Goal: Communication & Community: Answer question/provide support

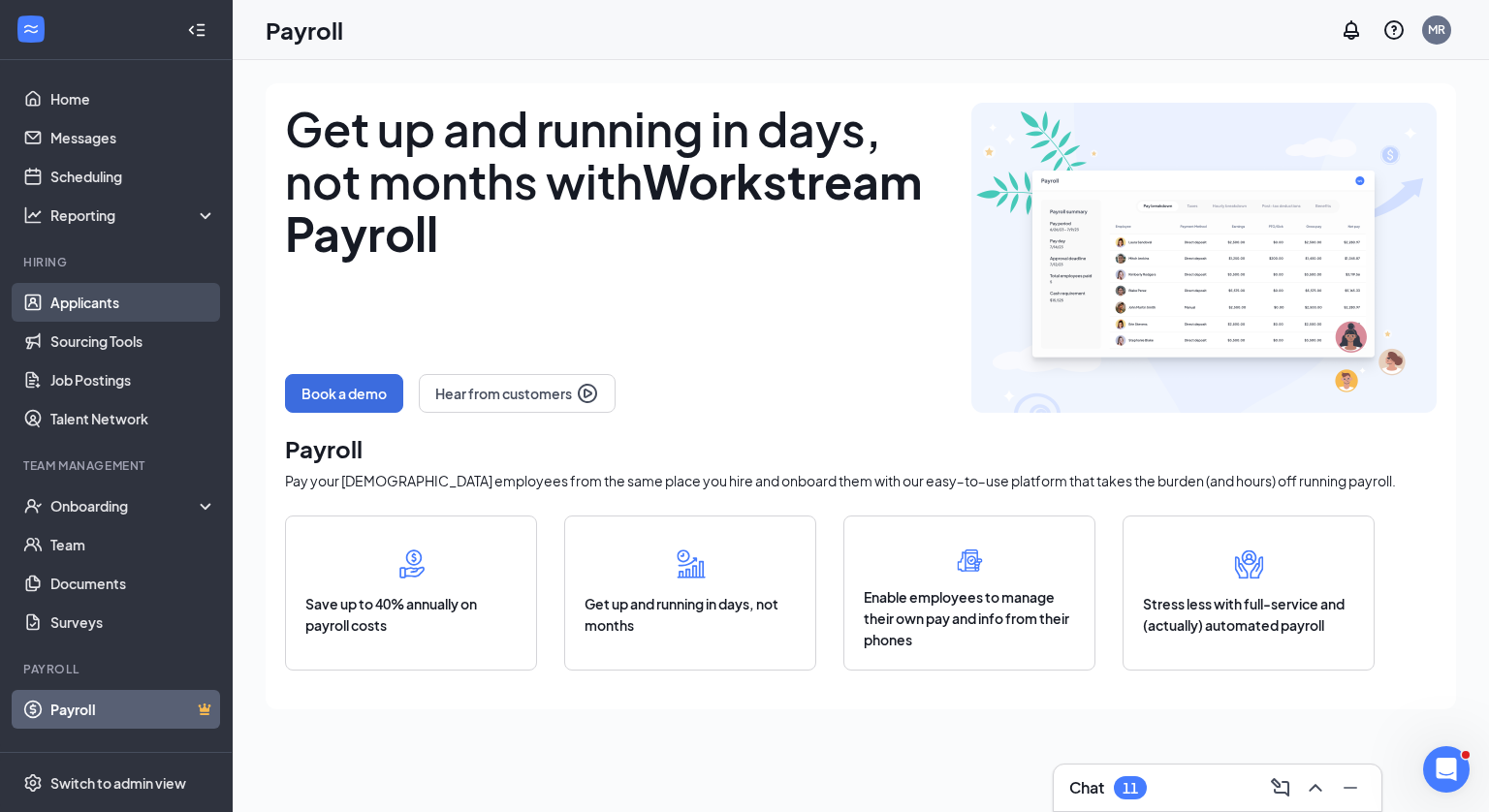
click at [110, 301] on link "Applicants" at bounding box center [132, 303] width 166 height 39
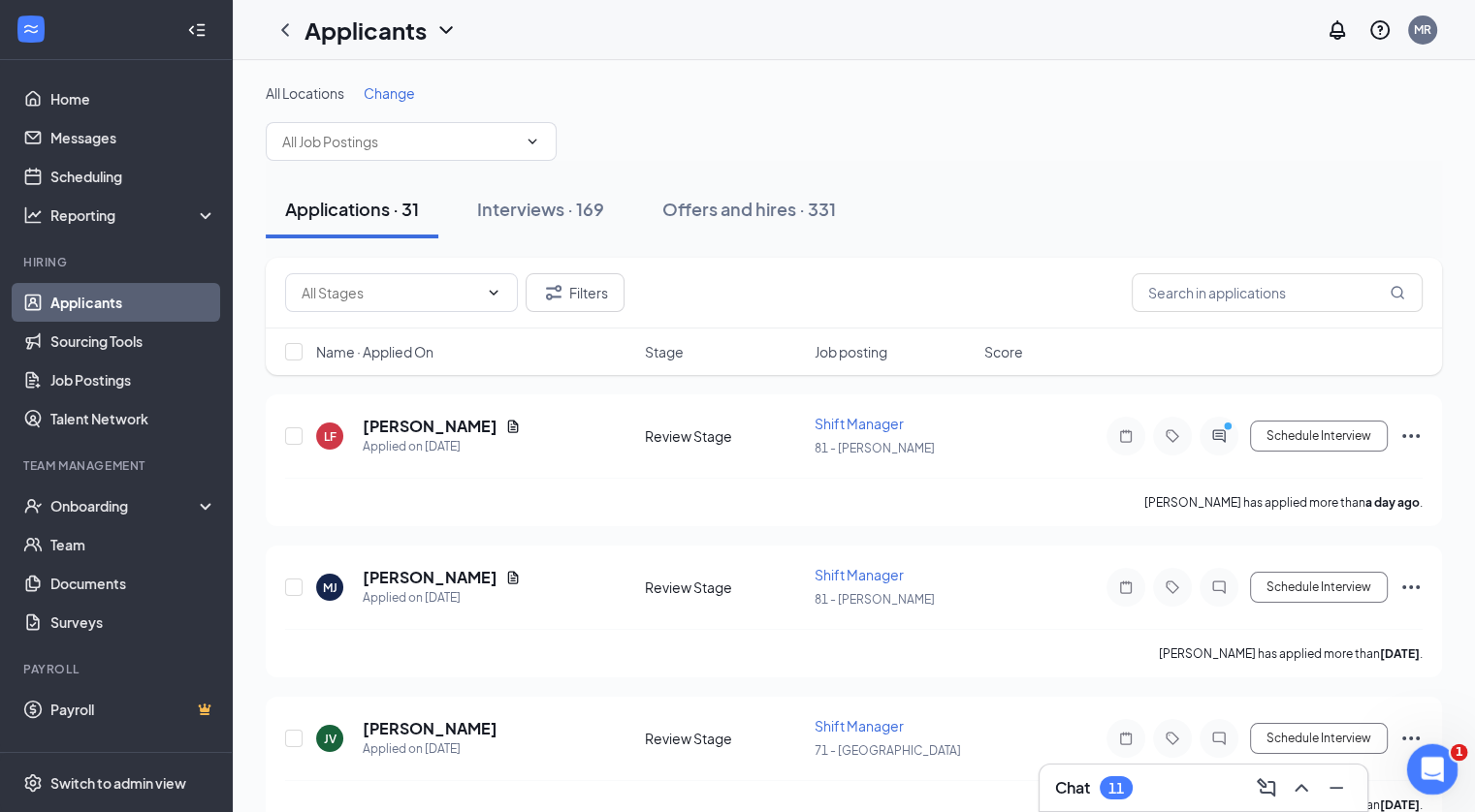
click at [1436, 760] on icon "Open Intercom Messenger" at bounding box center [1429, 767] width 32 height 32
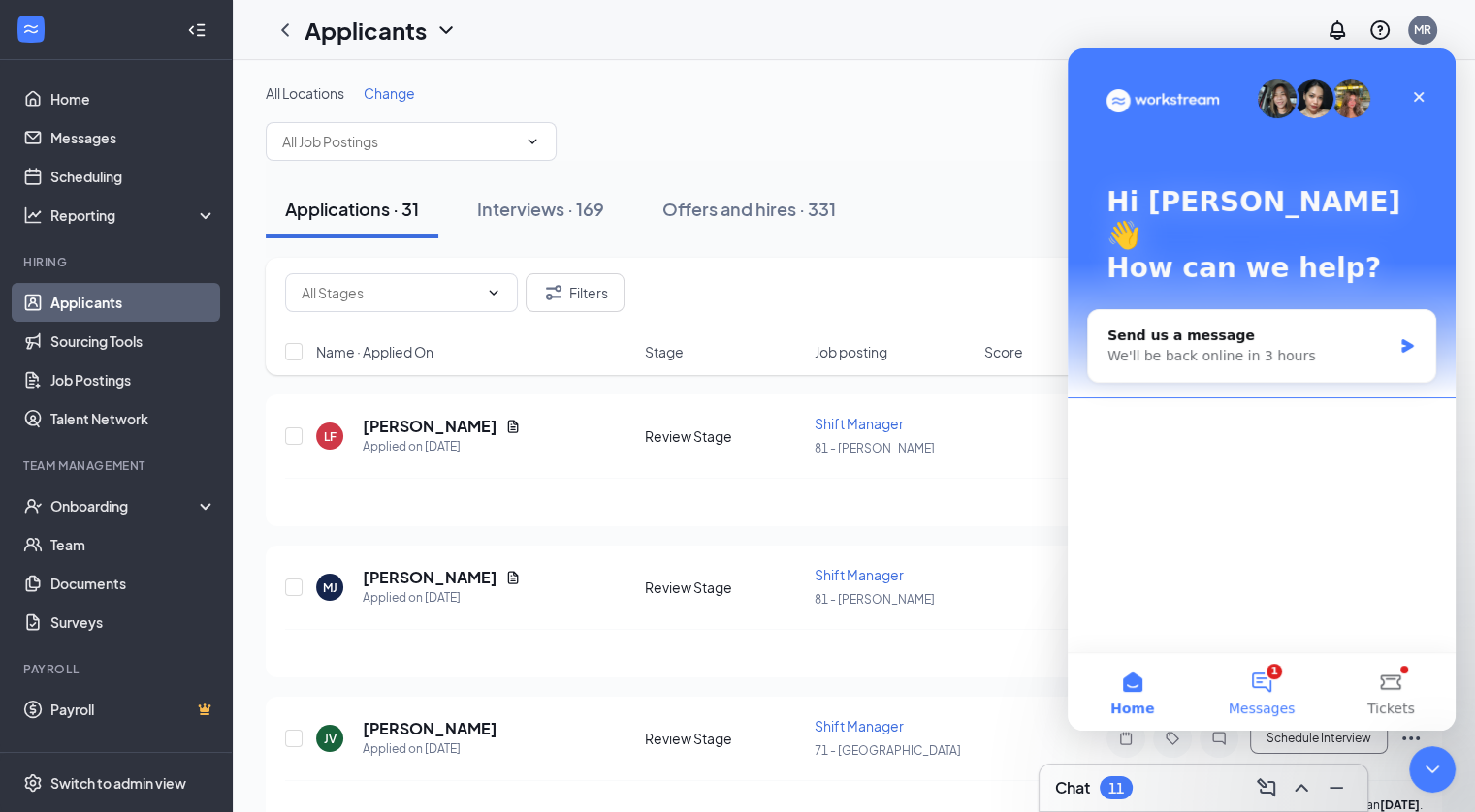
click at [1272, 687] on button "1 Messages" at bounding box center [1260, 691] width 128 height 77
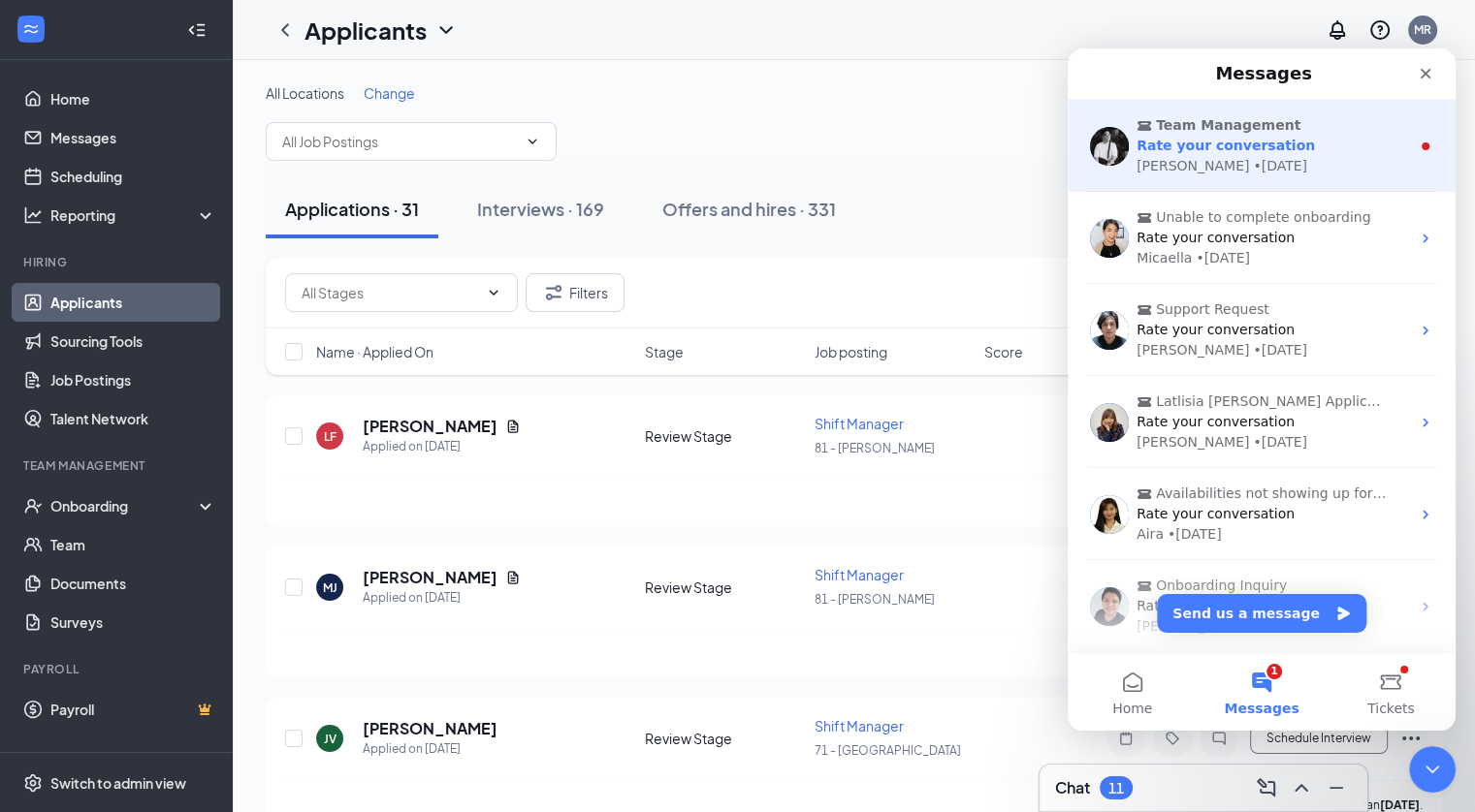
click at [1217, 148] on span "Rate your conversation" at bounding box center [1226, 145] width 178 height 16
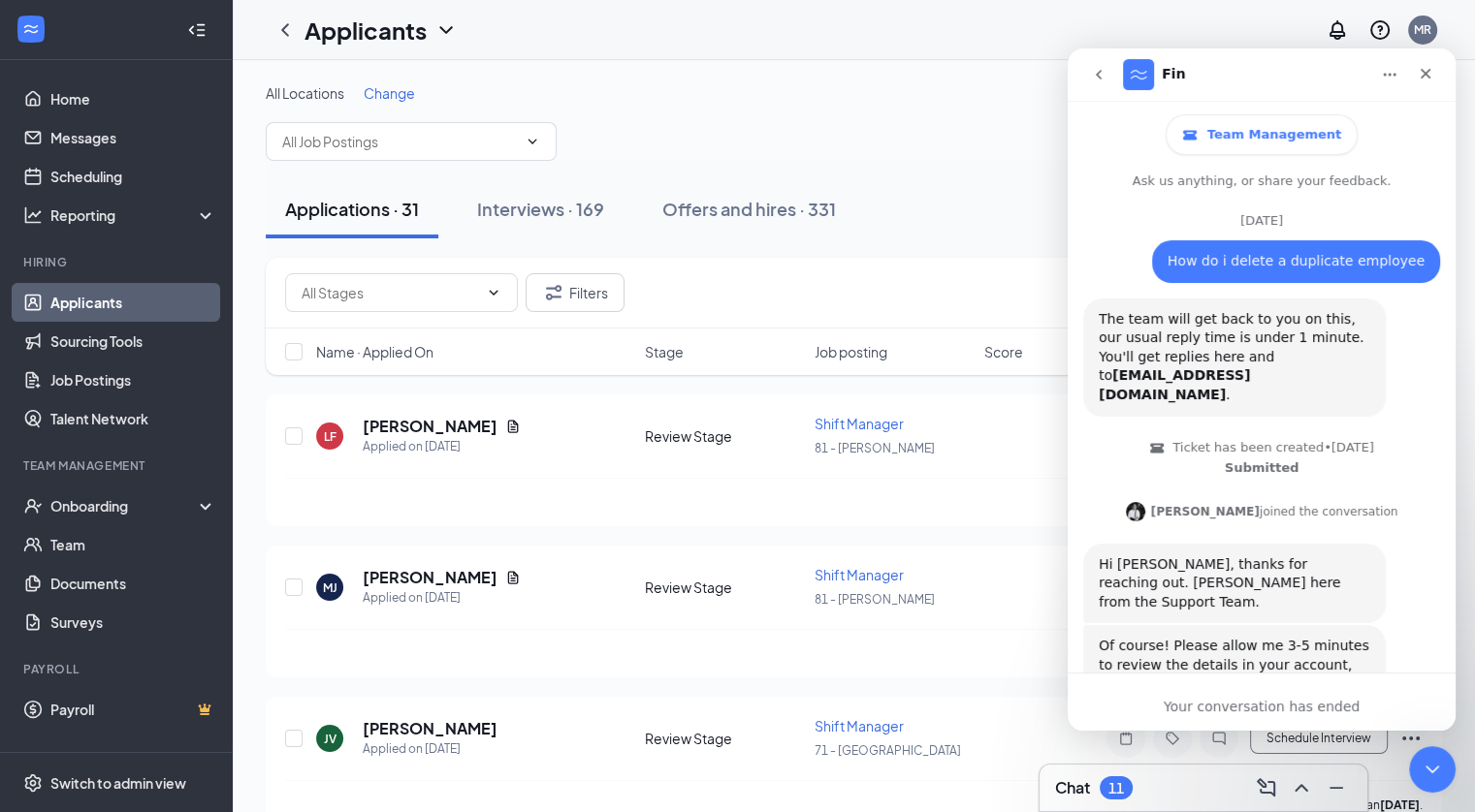
scroll to position [94, 0]
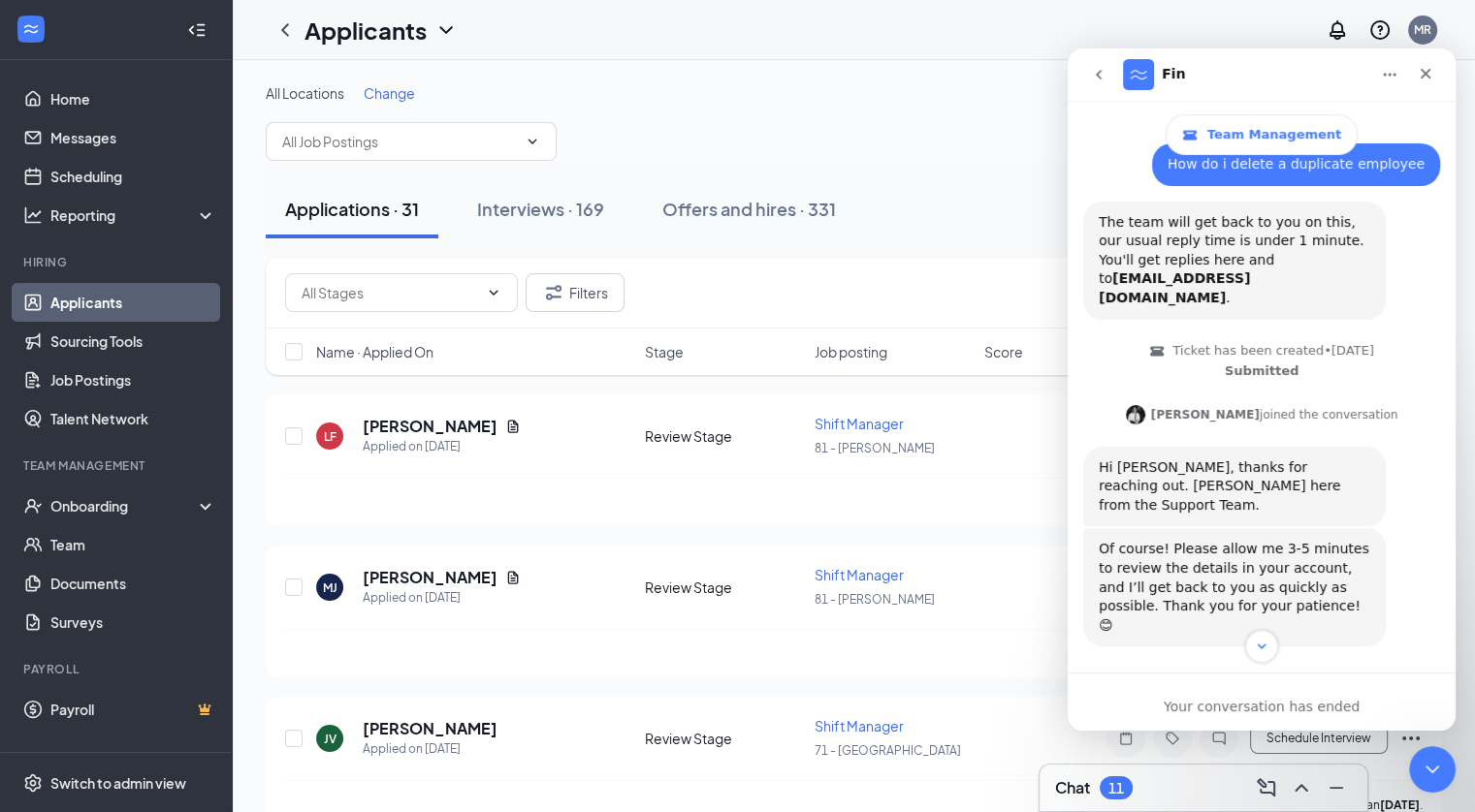
click at [973, 104] on div "All Locations Change" at bounding box center [853, 122] width 1176 height 77
click at [1097, 78] on icon "go back" at bounding box center [1098, 75] width 16 height 16
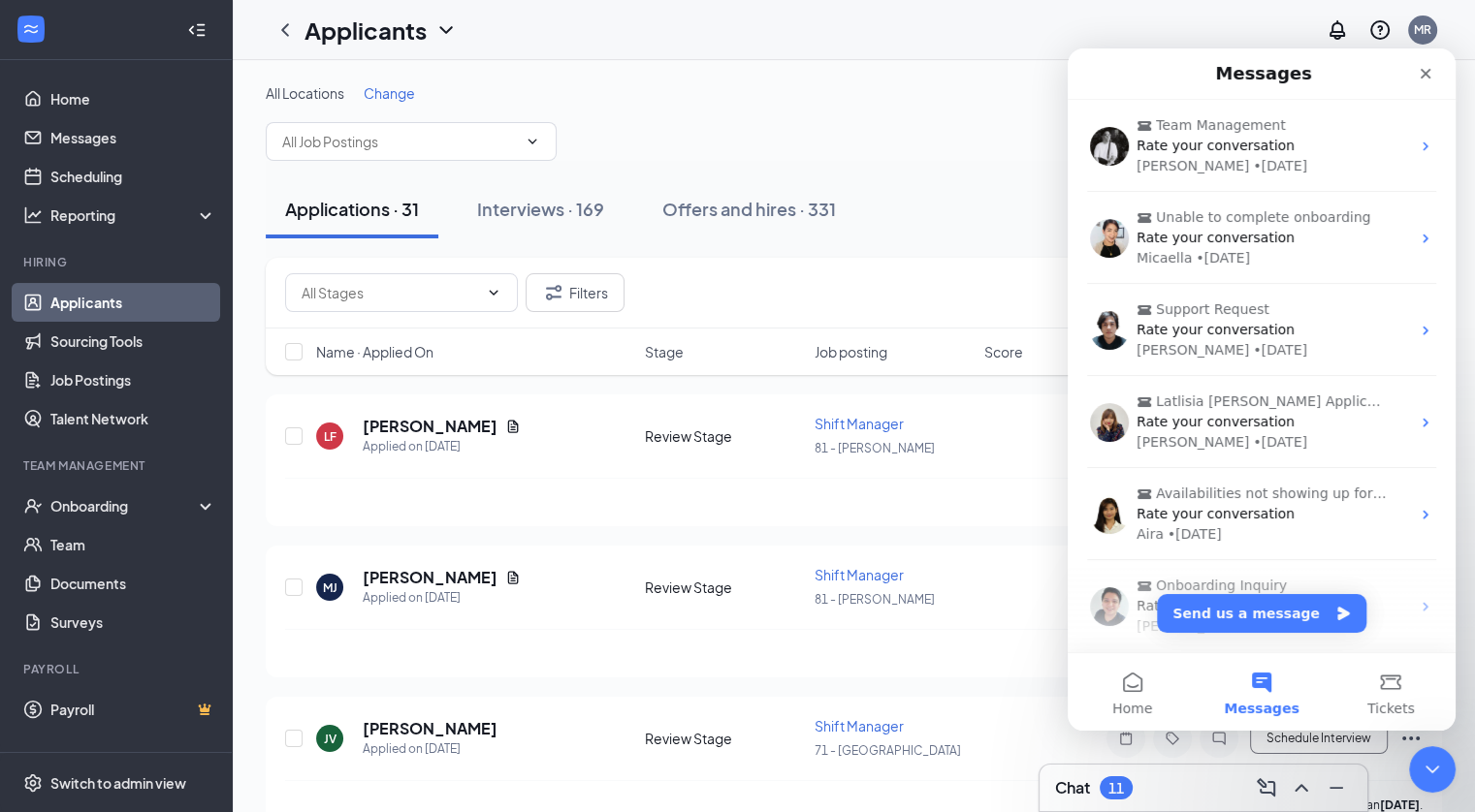
scroll to position [0, 0]
click at [1419, 78] on icon "Close" at bounding box center [1425, 74] width 16 height 16
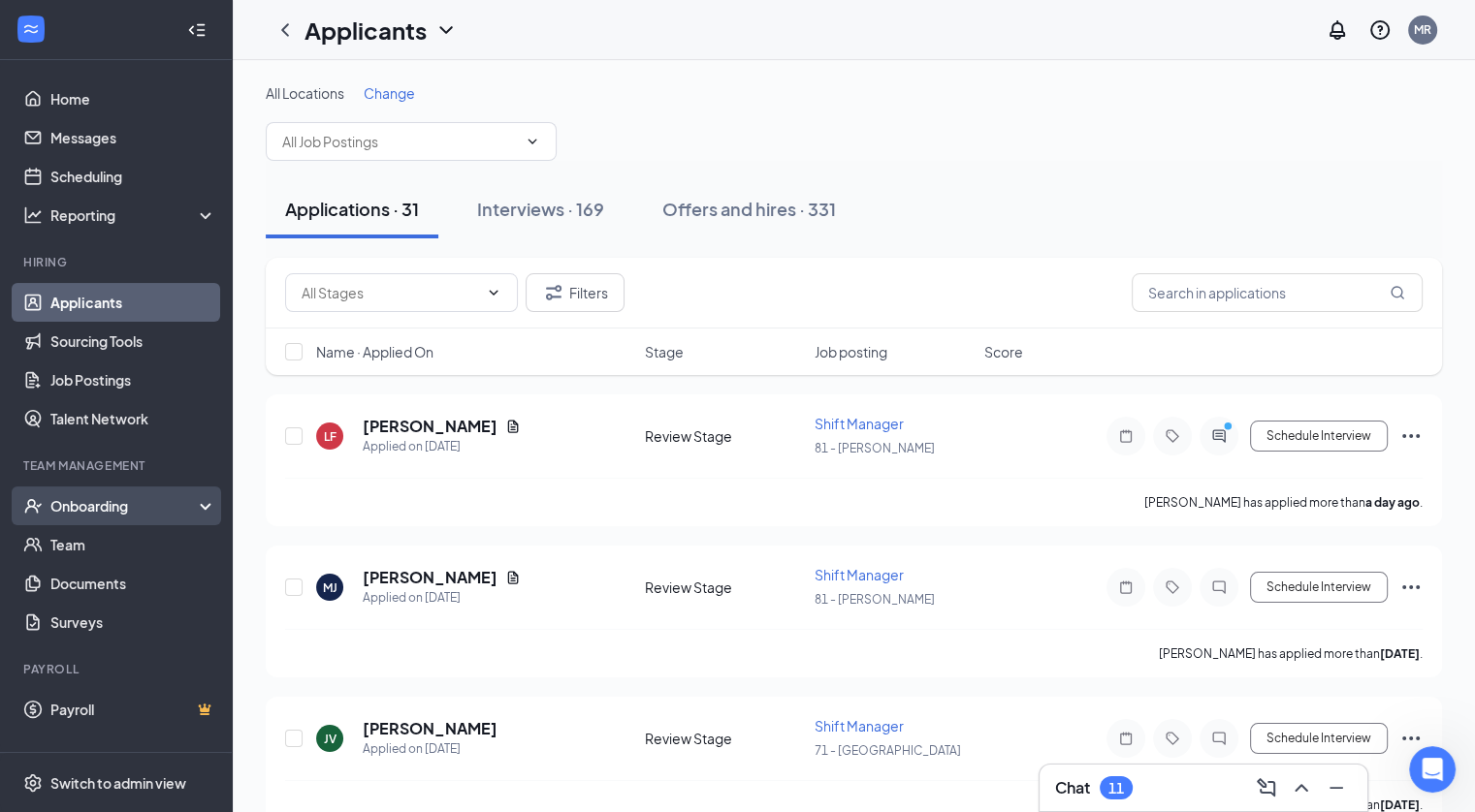
click at [147, 507] on div "Onboarding" at bounding box center [125, 506] width 149 height 20
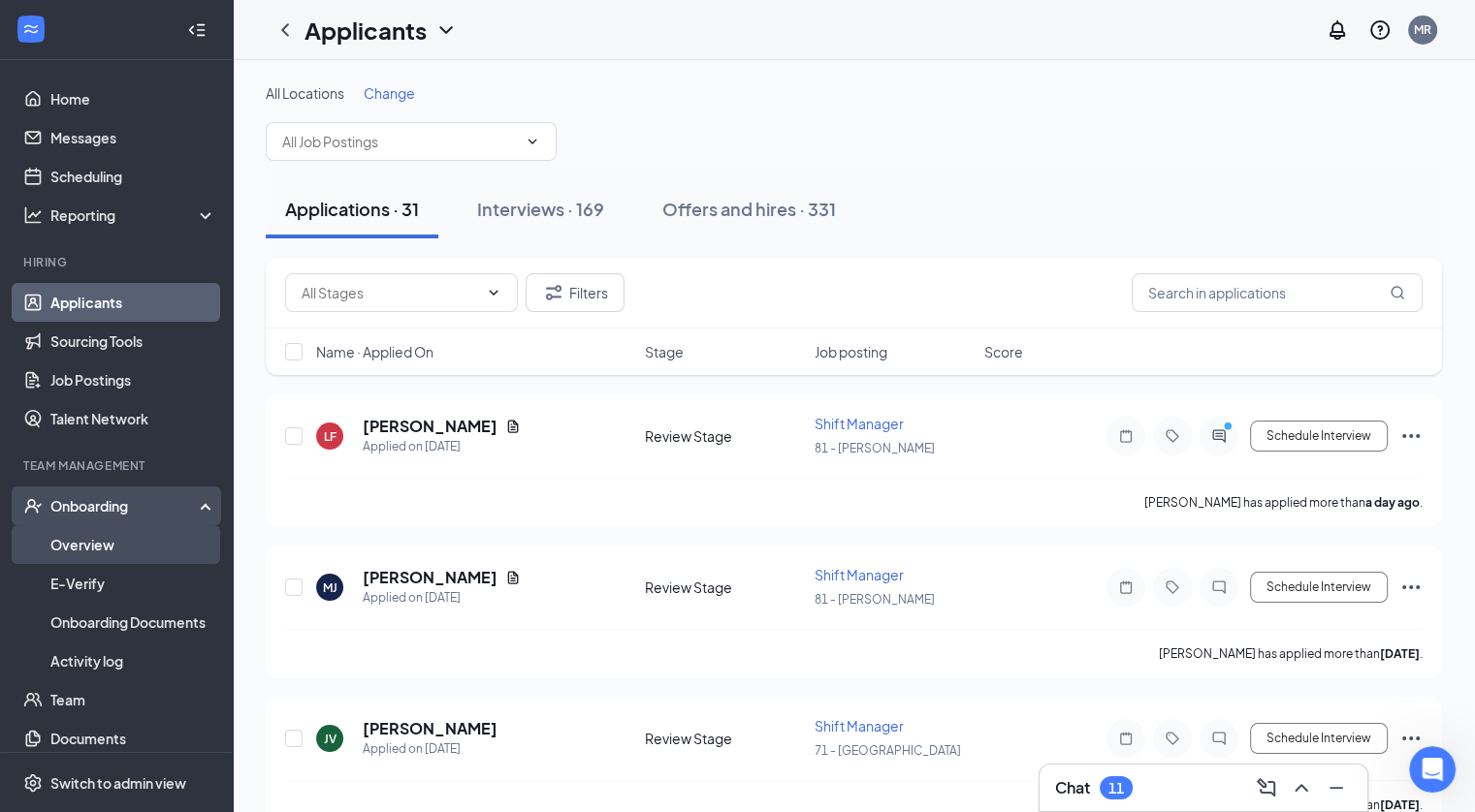
click at [109, 535] on link "Overview" at bounding box center [132, 545] width 166 height 39
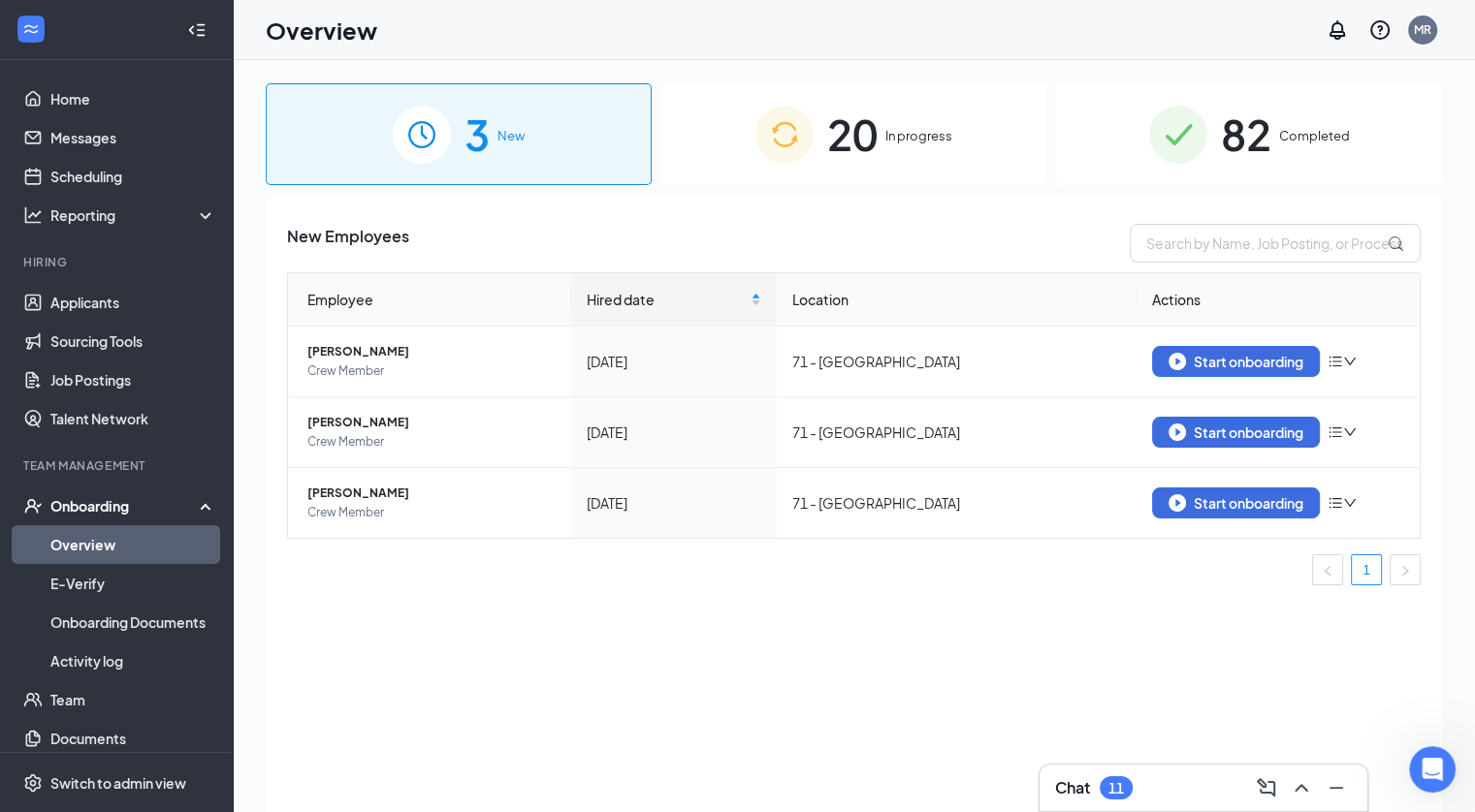
click at [864, 124] on span "20" at bounding box center [851, 134] width 50 height 67
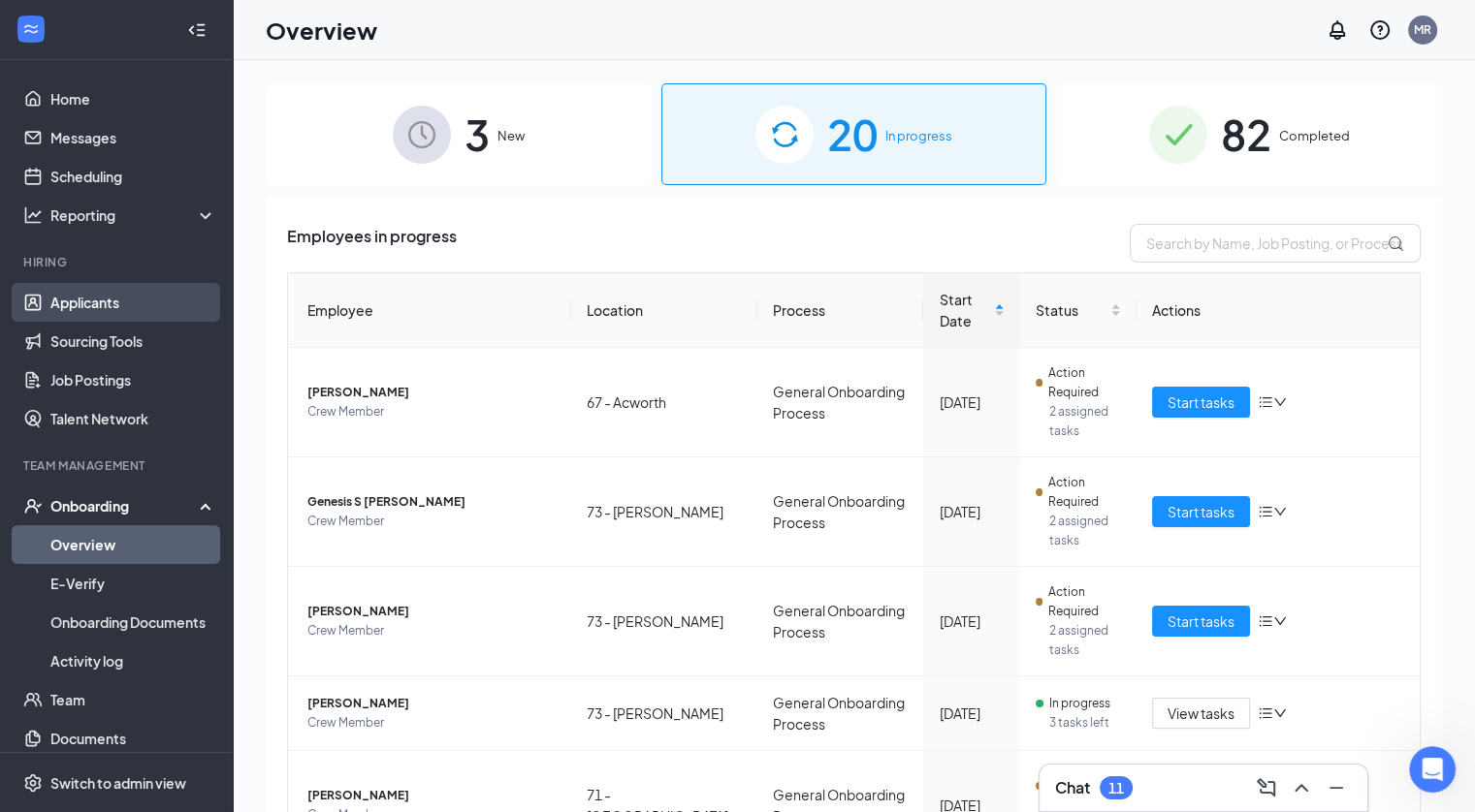
drag, startPoint x: 99, startPoint y: 305, endPoint x: 84, endPoint y: 288, distance: 22.7
click at [84, 288] on link "Applicants" at bounding box center [132, 303] width 166 height 39
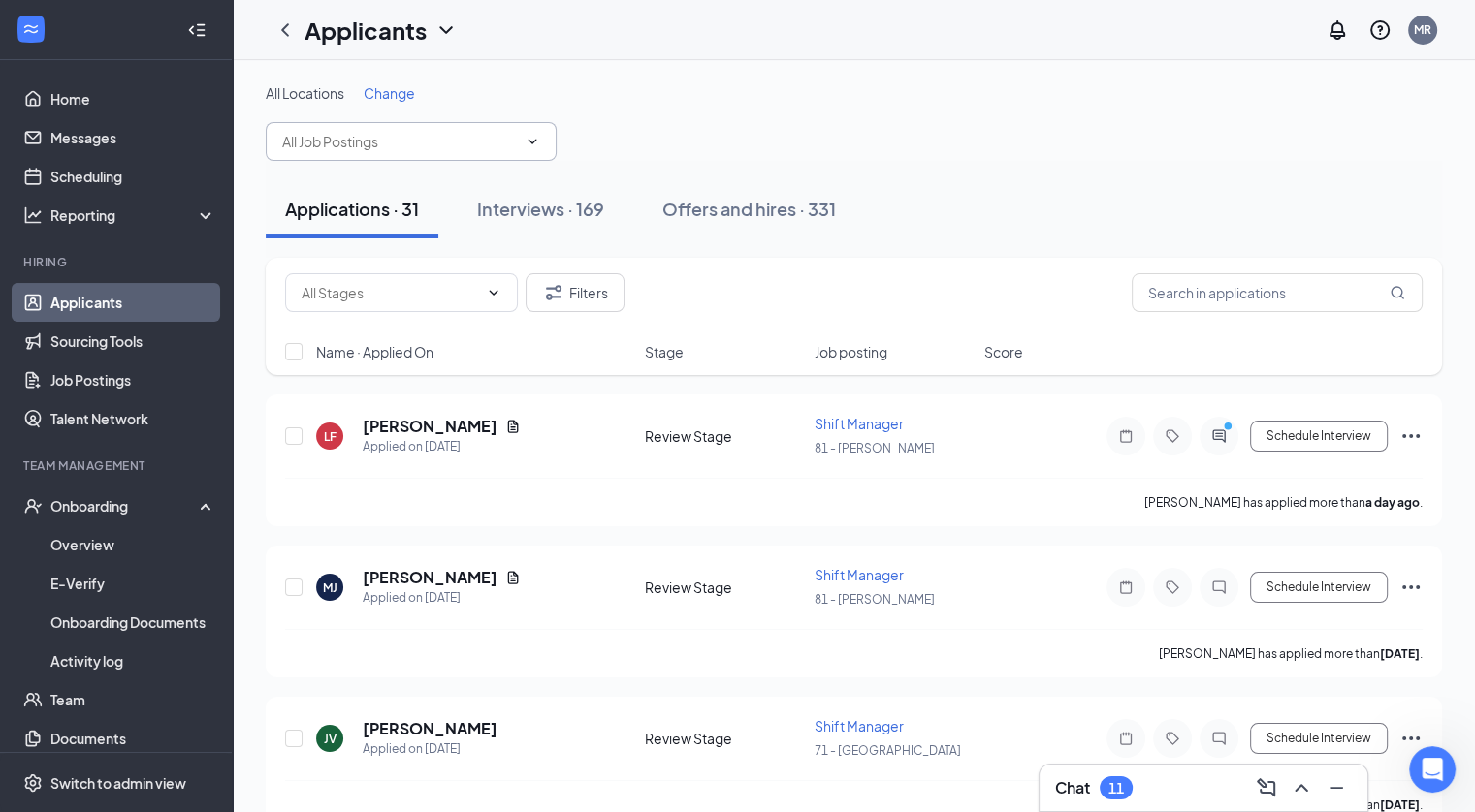
click at [526, 140] on icon "ChevronDown" at bounding box center [533, 141] width 16 height 16
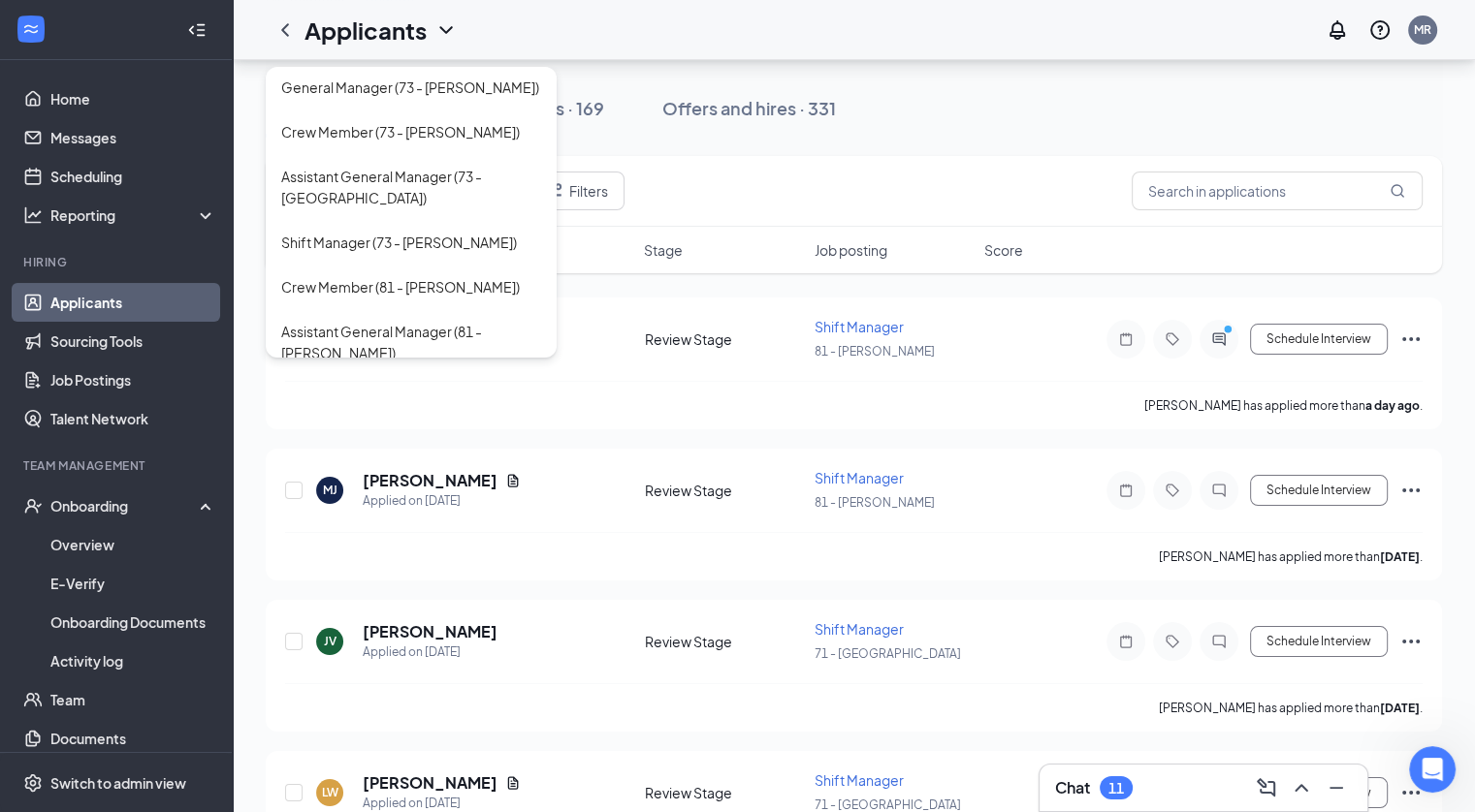
scroll to position [194, 0]
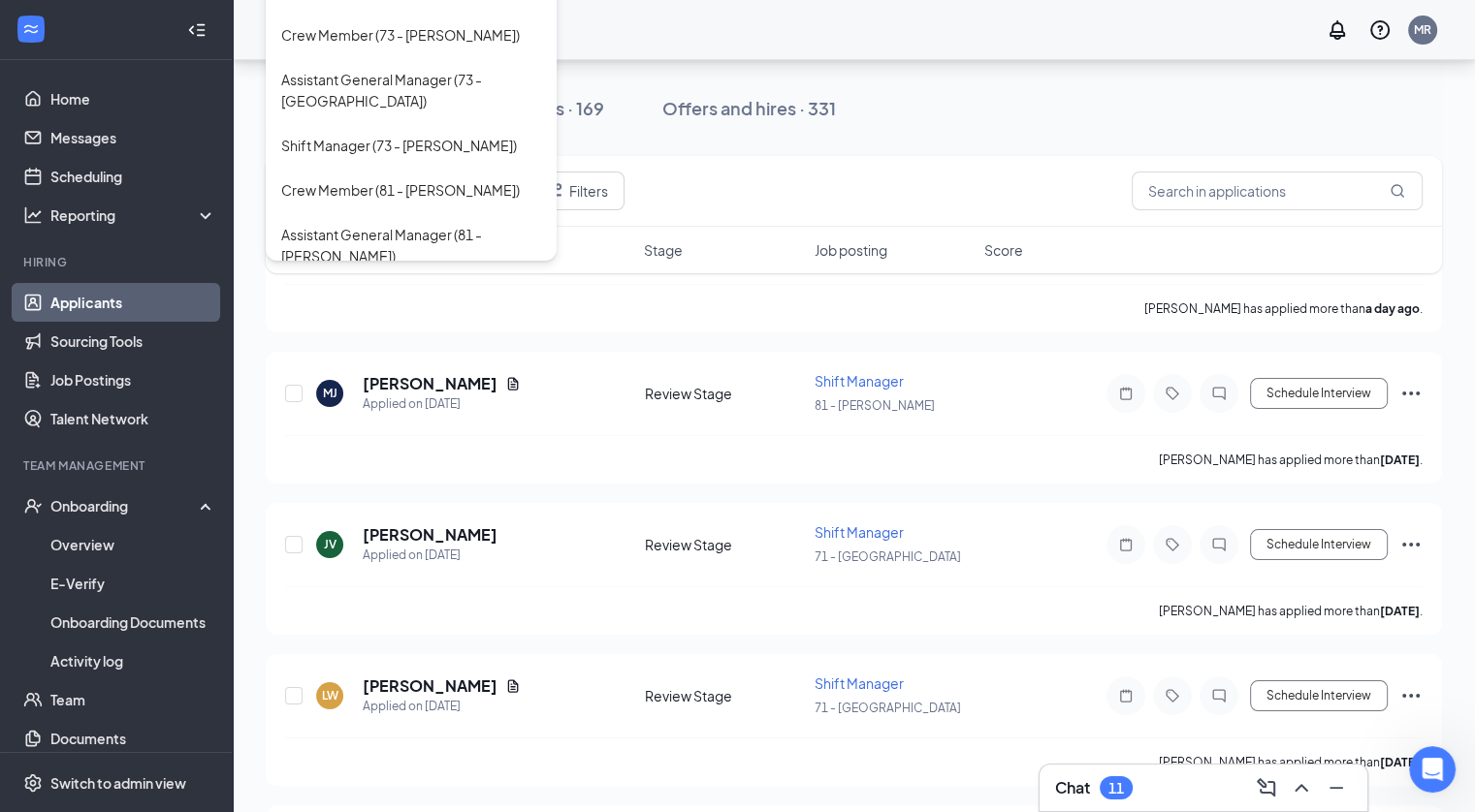
click at [384, 334] on div "Shift Manager (81 - [PERSON_NAME])" at bounding box center [399, 345] width 235 height 22
type input "Shift Manager (81 - [PERSON_NAME])"
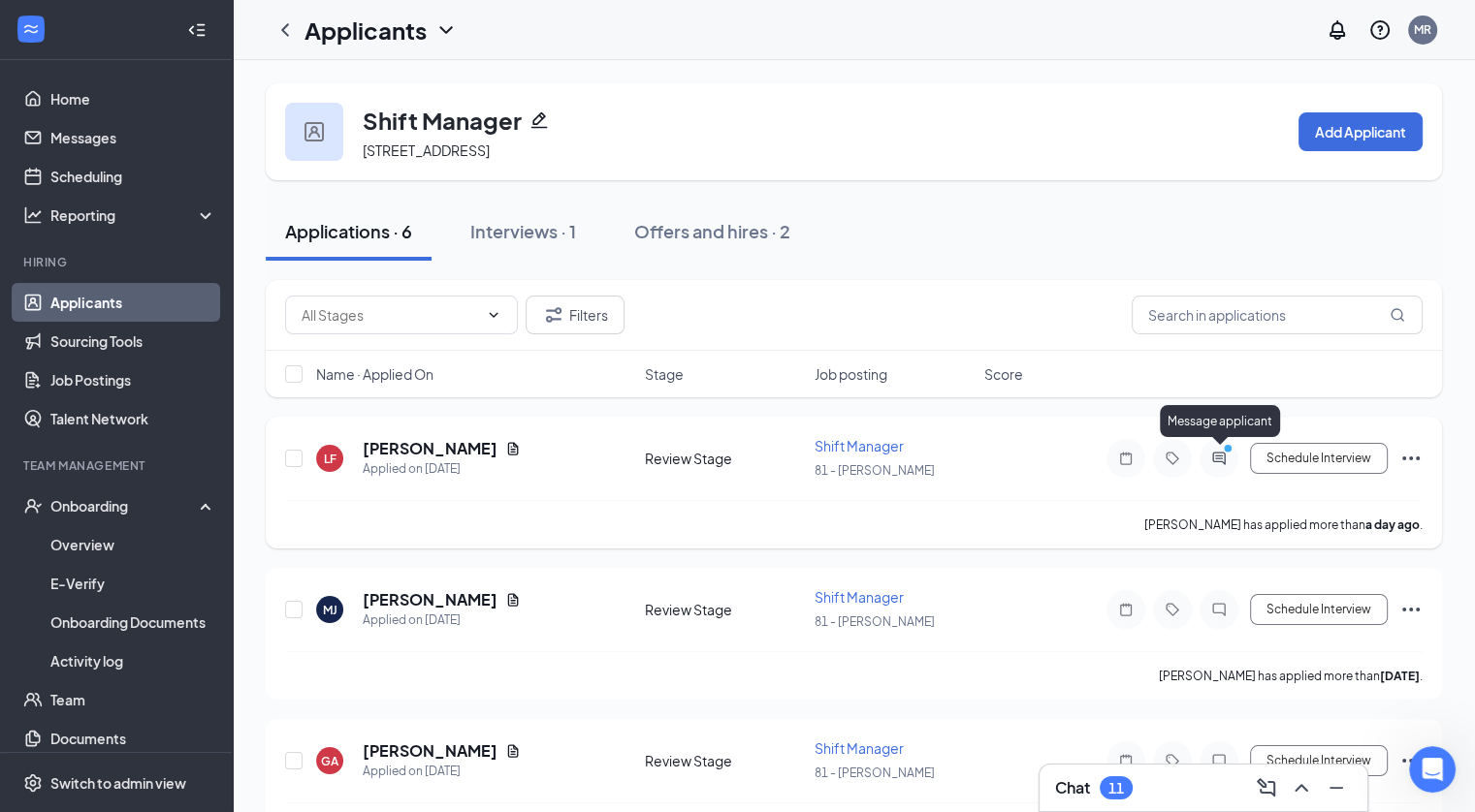
click at [1220, 456] on icon "PrimaryDot" at bounding box center [1231, 451] width 24 height 16
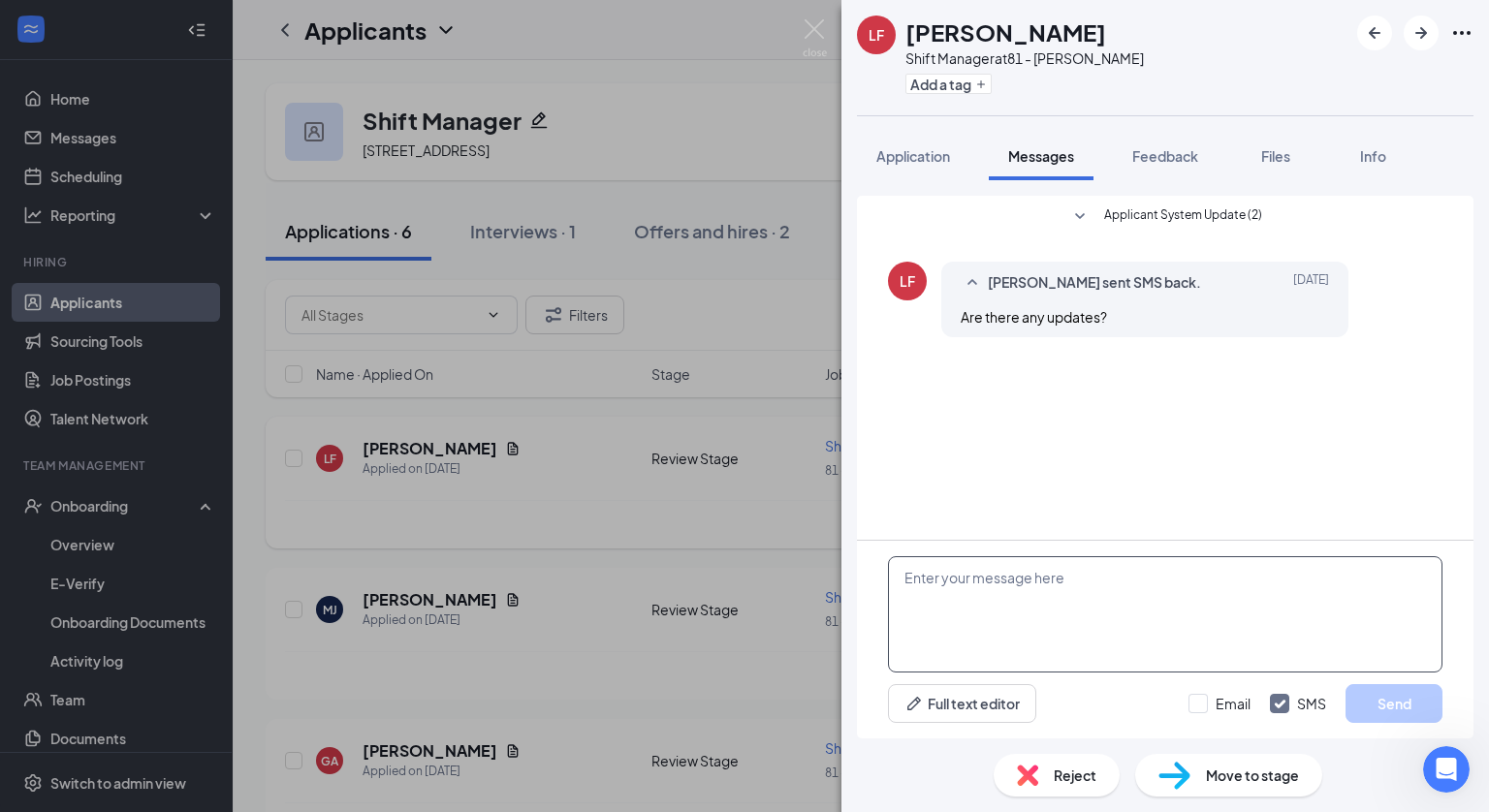
click at [1061, 588] on textarea at bounding box center [1165, 614] width 554 height 117
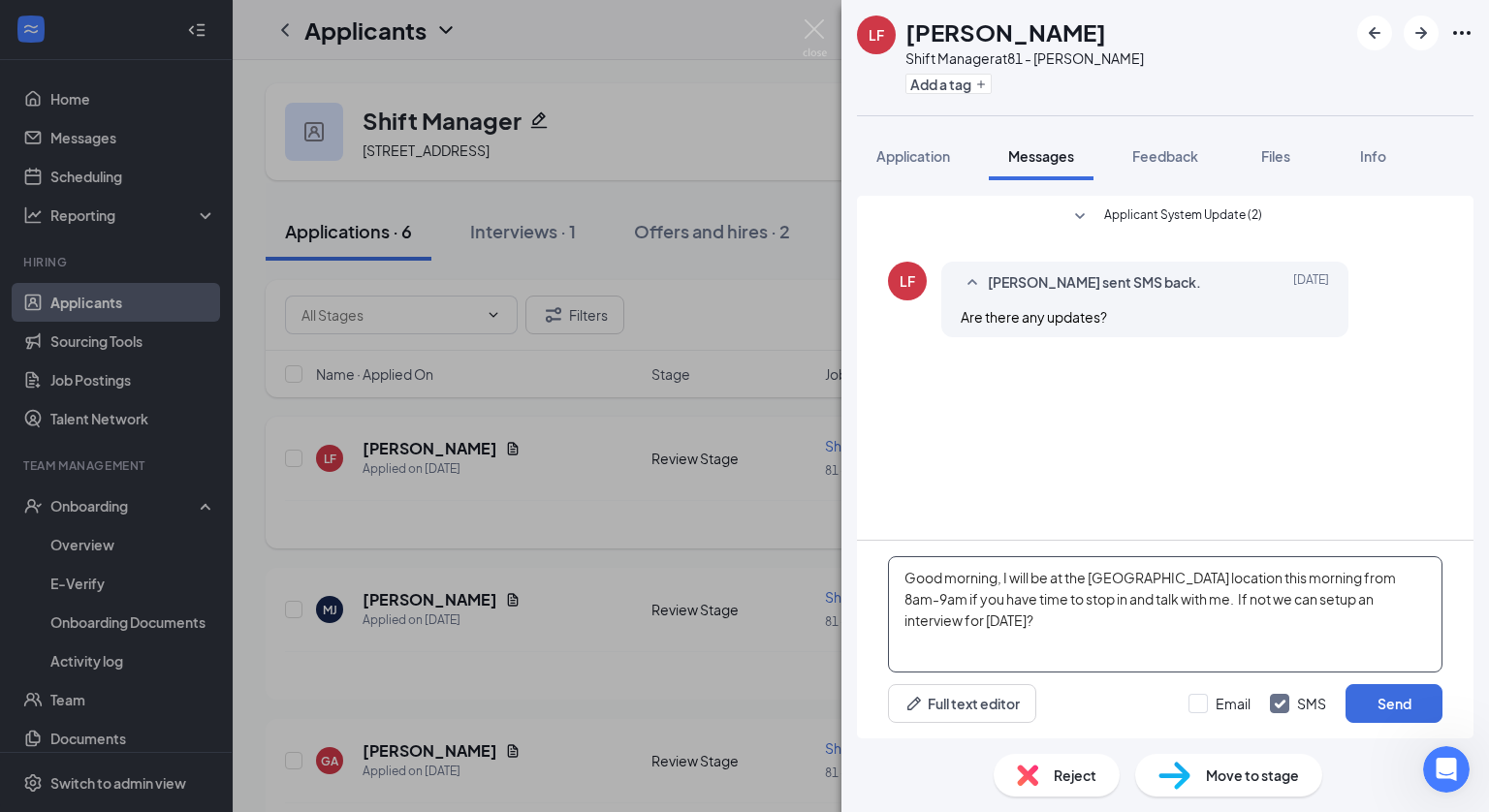
type textarea "Good morning, I will be at the [GEOGRAPHIC_DATA] location this morning from 8am…"
drag, startPoint x: 1127, startPoint y: 575, endPoint x: 1044, endPoint y: 454, distance: 146.7
click at [1044, 454] on div "Applicant System Update (2) LF [PERSON_NAME] sent SMS back. [DATE] Are there an…" at bounding box center [1165, 368] width 617 height 344
click at [1399, 700] on button "Send" at bounding box center [1394, 704] width 97 height 39
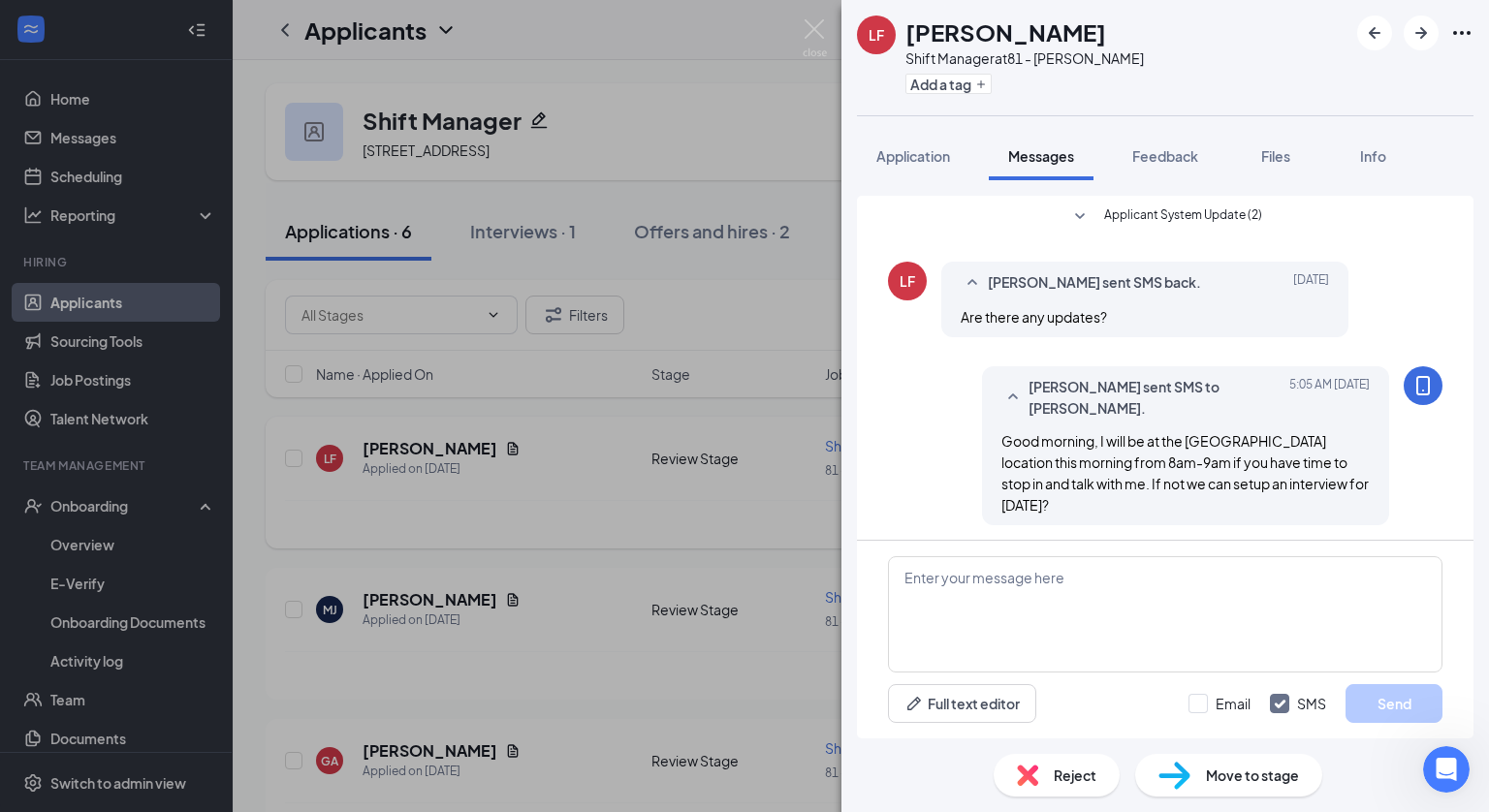
click at [634, 486] on div "LF [PERSON_NAME] Shift Manager at 81 - [PERSON_NAME] Add a tag Application Mess…" at bounding box center [744, 406] width 1489 height 812
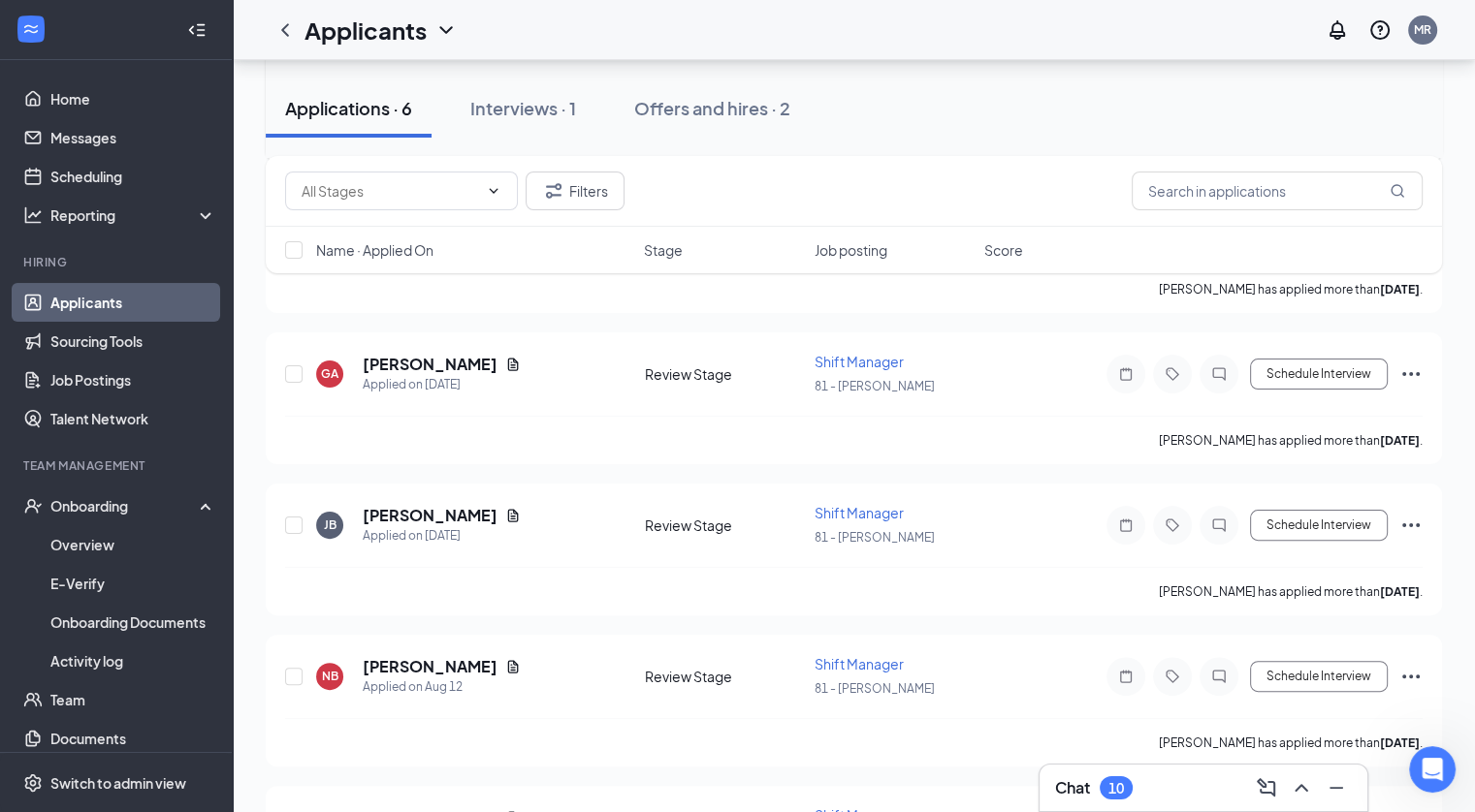
scroll to position [387, 0]
click at [1421, 753] on div "Open Intercom Messenger" at bounding box center [1429, 766] width 64 height 64
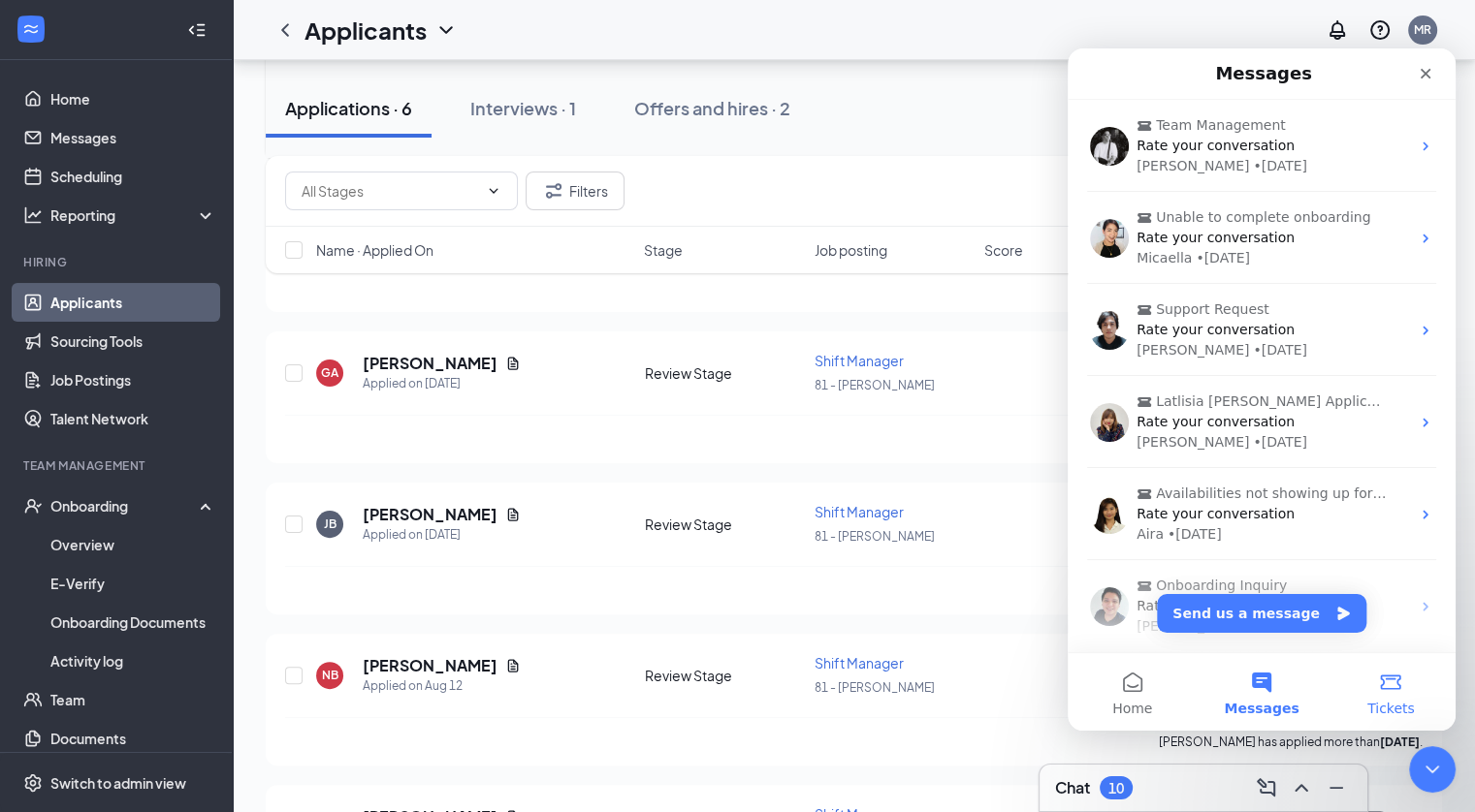
click at [1394, 692] on button "Tickets" at bounding box center [1390, 691] width 128 height 77
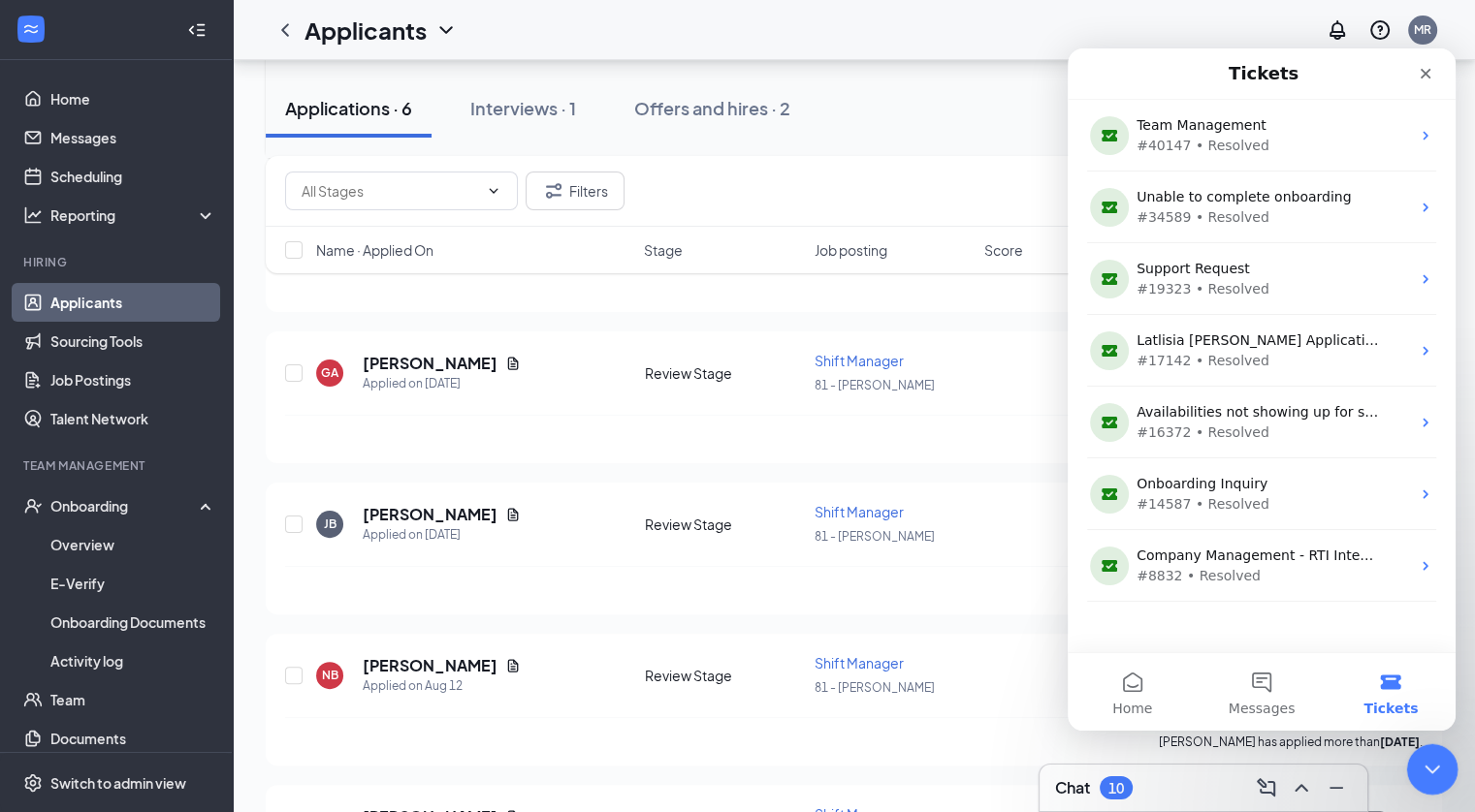
click at [1417, 768] on icon "Close Intercom Messenger" at bounding box center [1429, 767] width 24 height 24
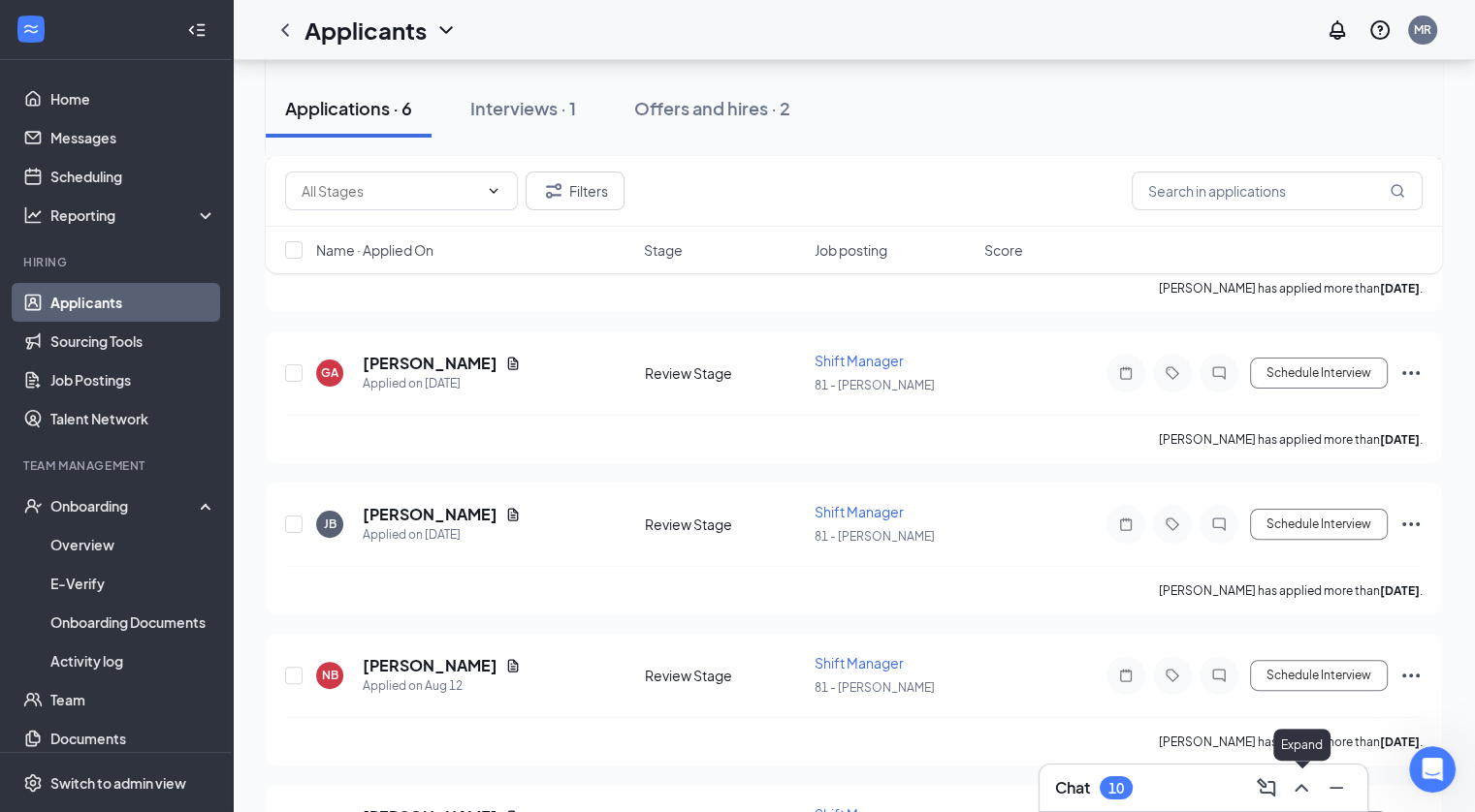
click at [1304, 787] on icon "ChevronUp" at bounding box center [1301, 788] width 24 height 24
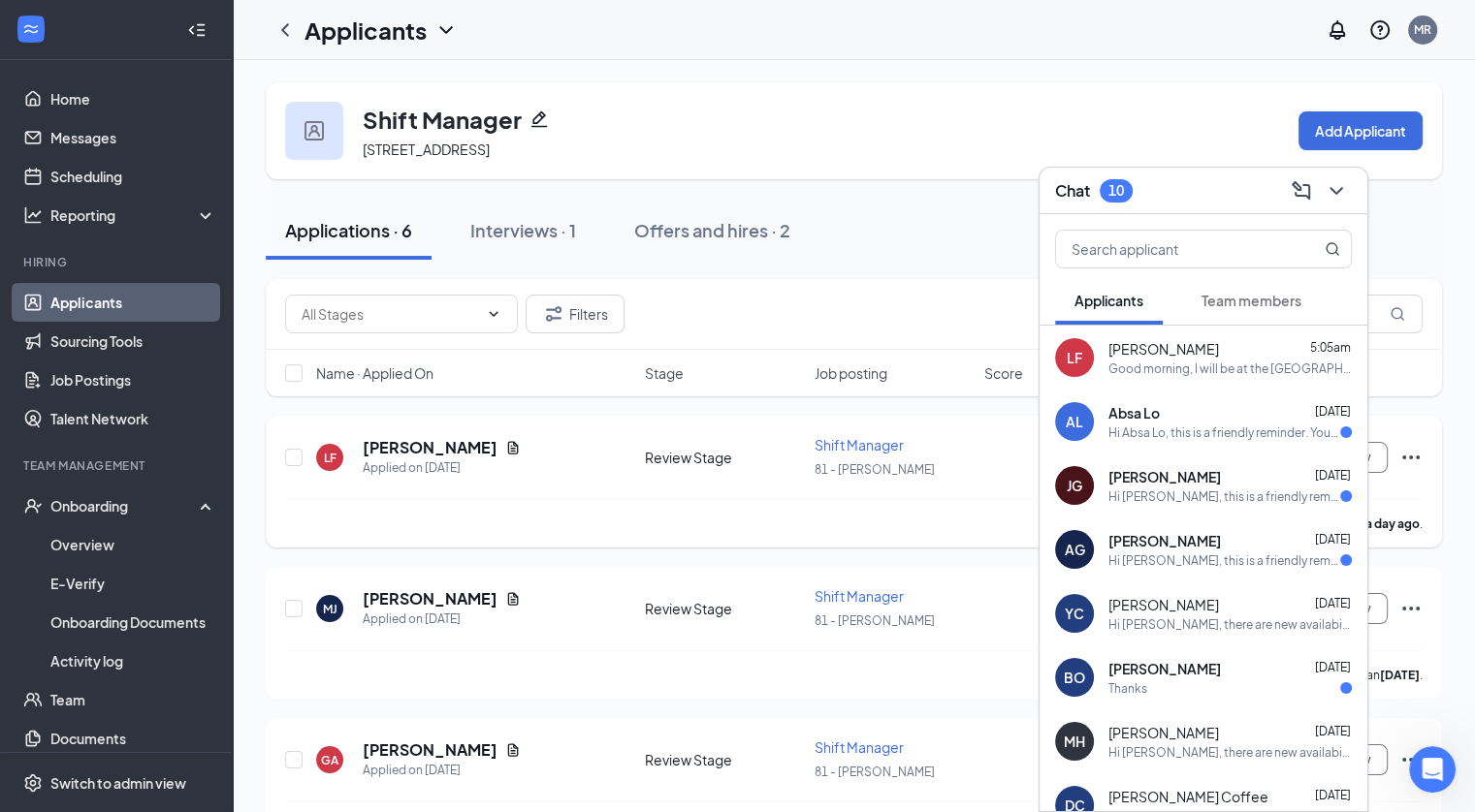
scroll to position [0, 0]
click at [1330, 182] on icon "ChevronDown" at bounding box center [1336, 191] width 24 height 24
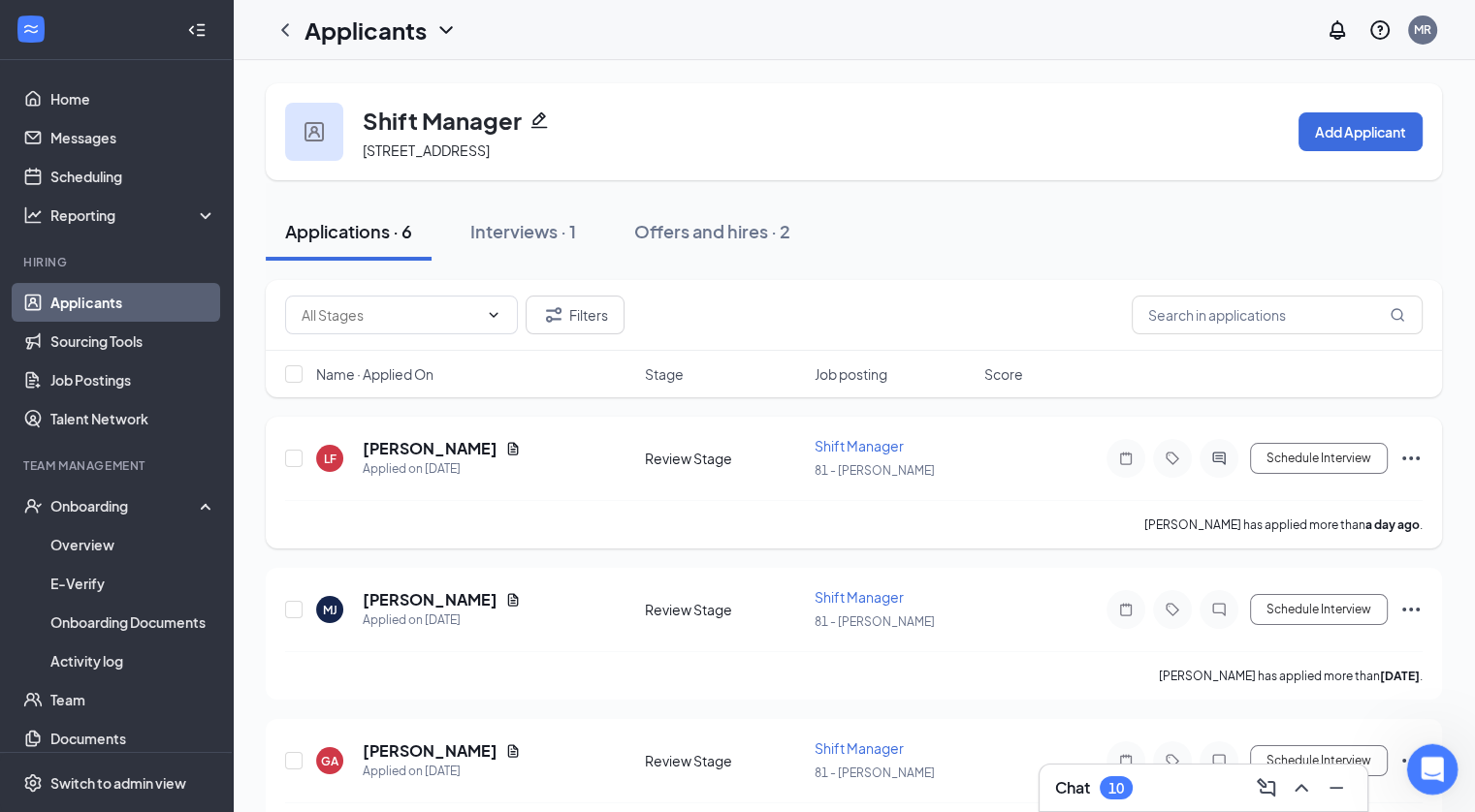
click at [1433, 761] on icon "Open Intercom Messenger" at bounding box center [1429, 767] width 32 height 32
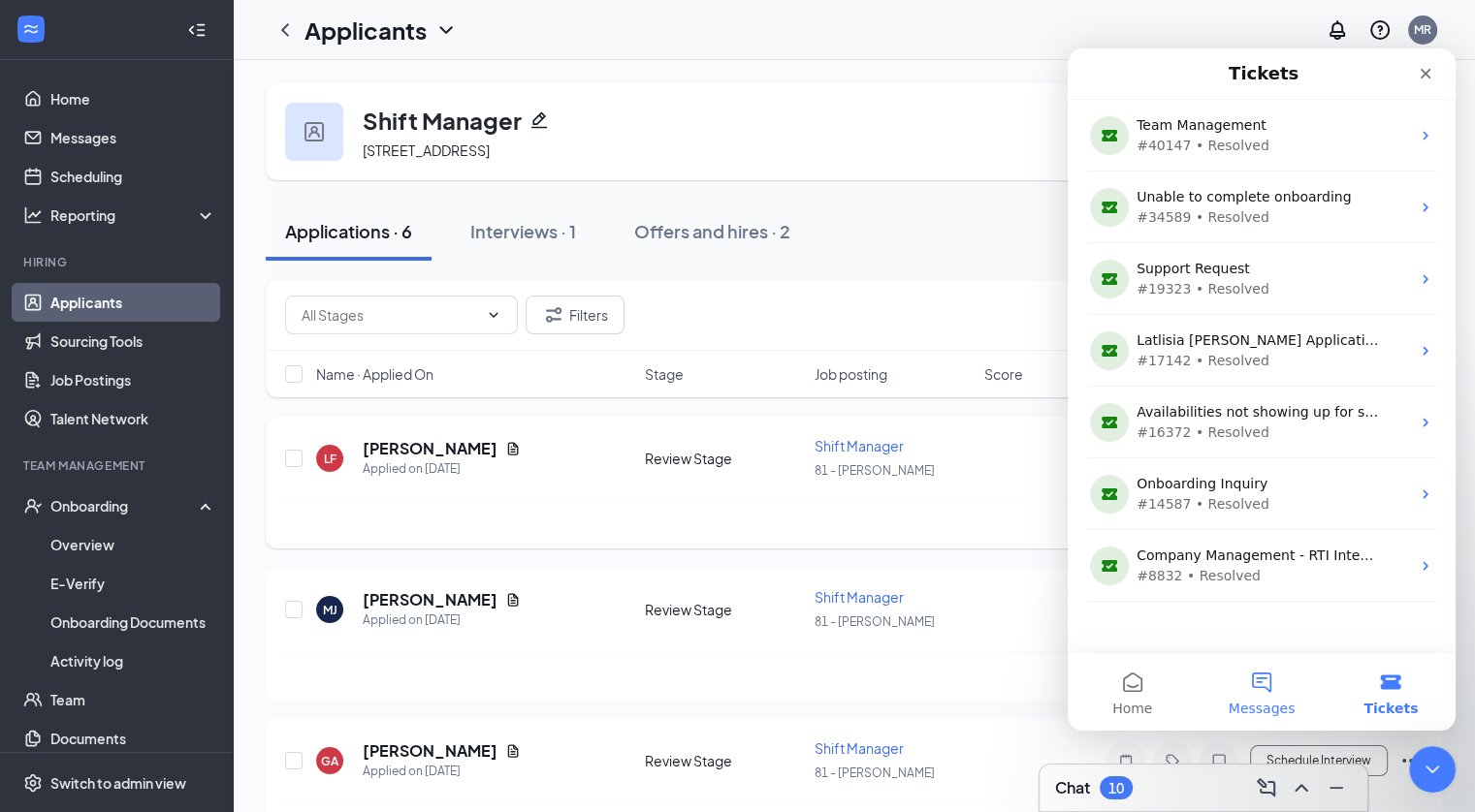
click at [1268, 688] on button "Messages" at bounding box center [1260, 691] width 128 height 77
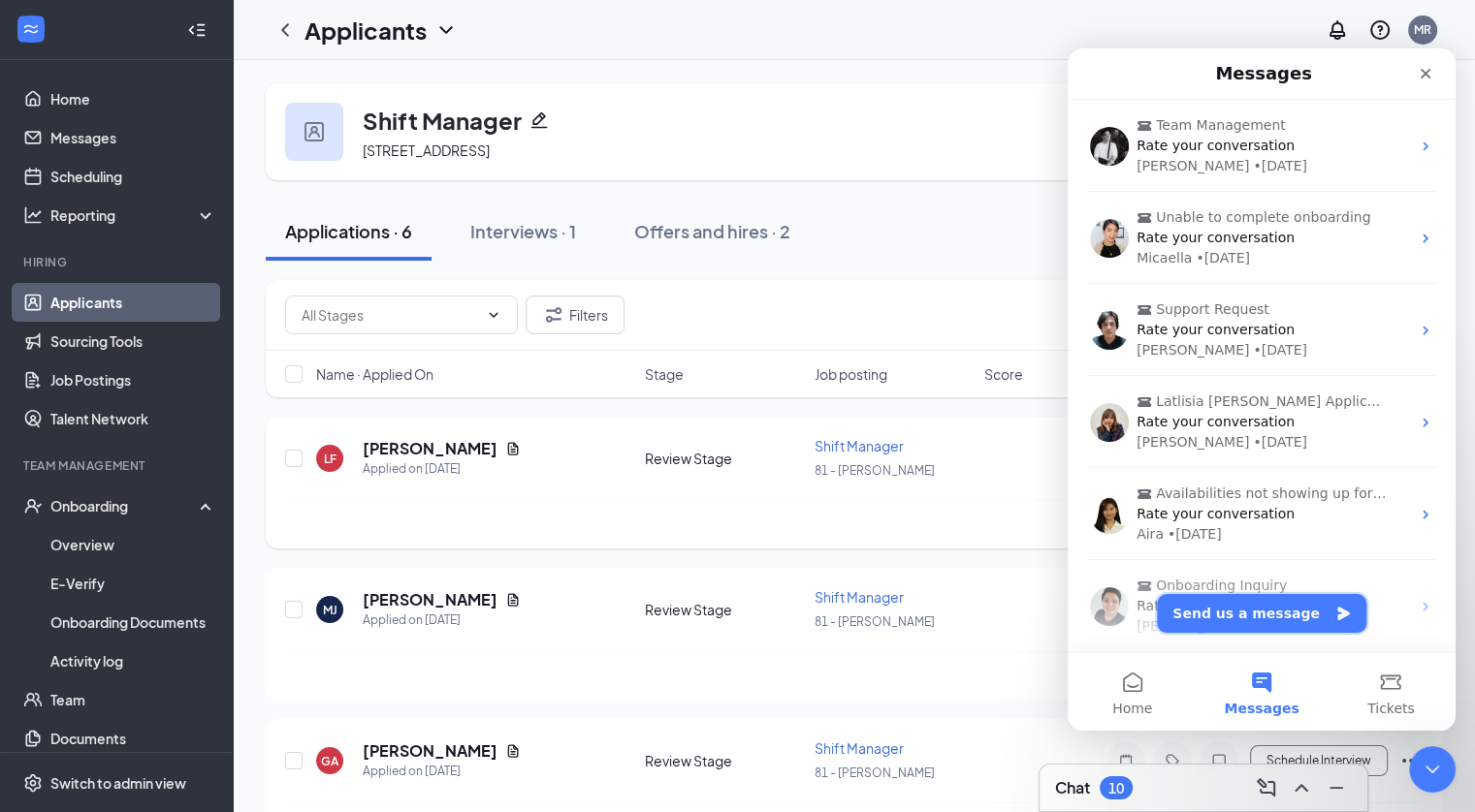
click at [1279, 626] on button "Send us a message" at bounding box center [1261, 614] width 210 height 39
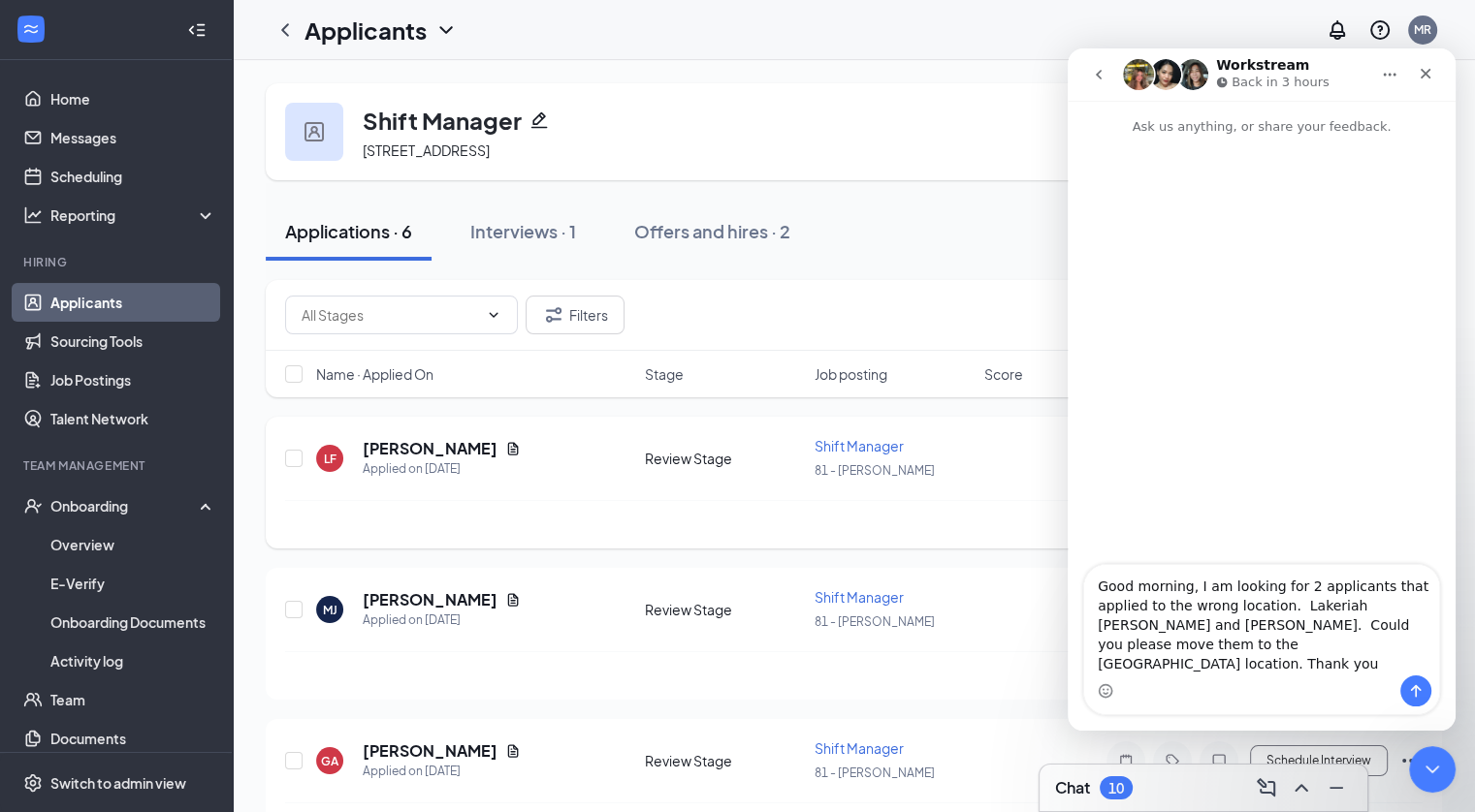
click at [1422, 649] on textarea "Good morning, I am looking for 2 applicants that applied to the wrong location.…" at bounding box center [1261, 620] width 355 height 111
type textarea "Good morning, I am looking for 2 applicants that applied to the wrong location.…"
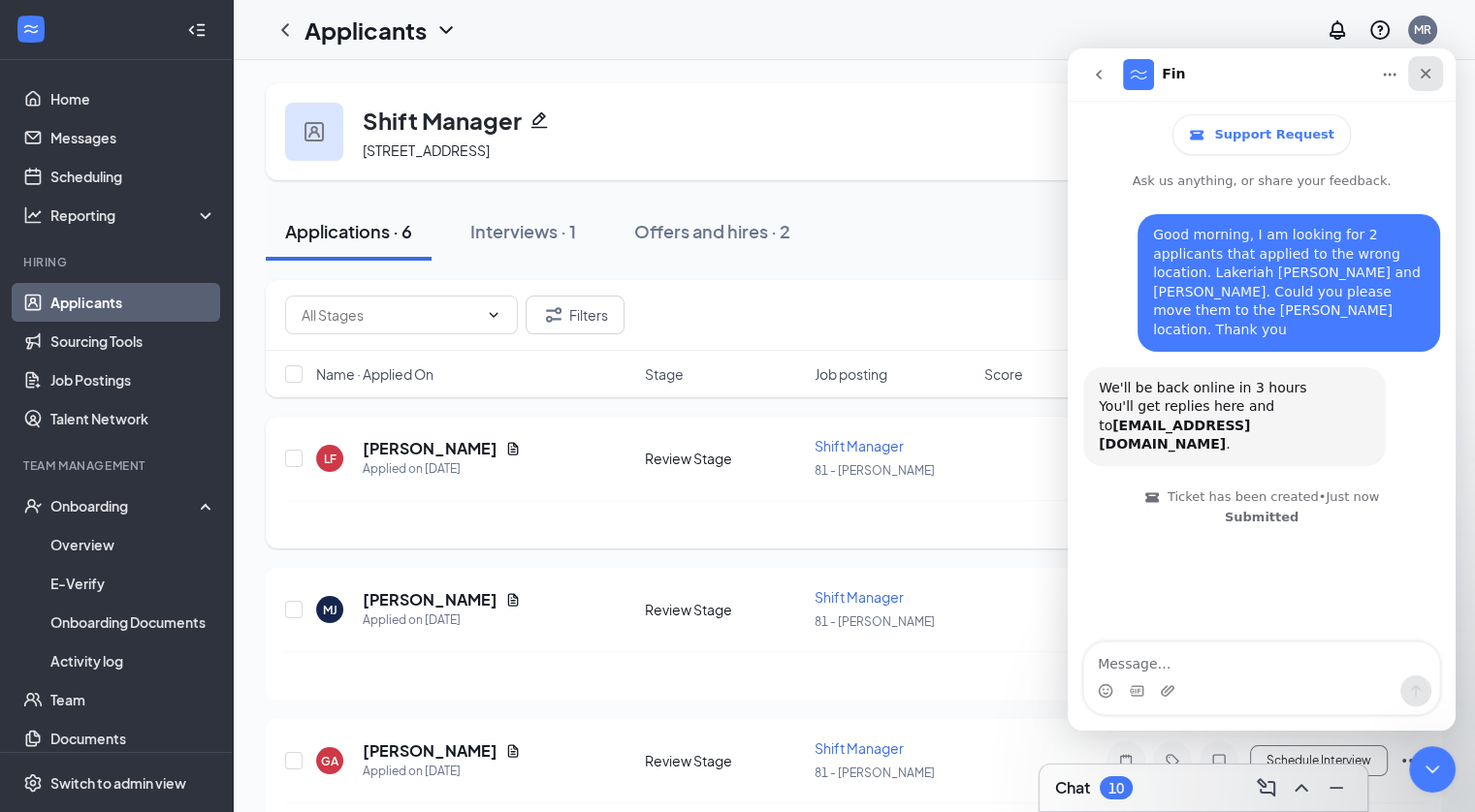
click at [1426, 66] on icon "Close" at bounding box center [1425, 74] width 16 height 16
